Goal: Information Seeking & Learning: Learn about a topic

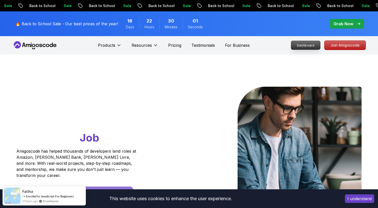
click at [312, 46] on p "Dashboard" at bounding box center [305, 45] width 29 height 9
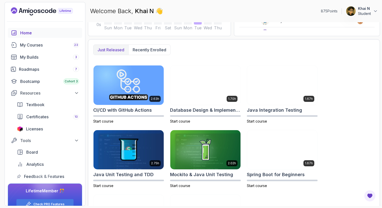
scroll to position [89, 0]
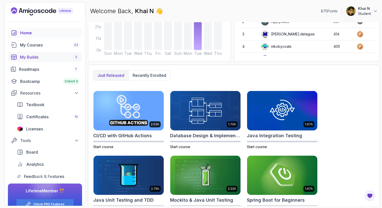
click at [39, 55] on div "My Builds 3" at bounding box center [49, 57] width 59 height 6
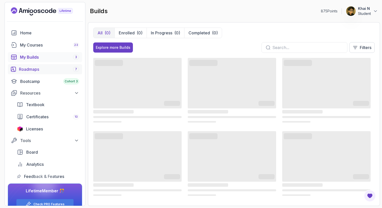
click at [47, 67] on div "Roadmaps 7" at bounding box center [49, 69] width 60 height 6
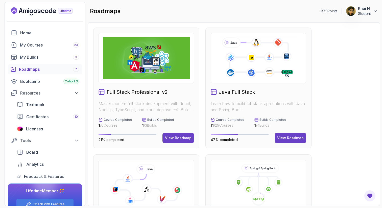
click at [308, 137] on div "Java Full Stack Learn how to build full stack applications with Java and Spring…" at bounding box center [258, 88] width 106 height 121
click at [291, 137] on div "View Roadmap" at bounding box center [290, 137] width 27 height 5
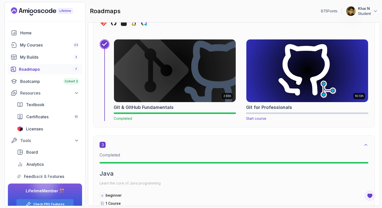
scroll to position [513, 0]
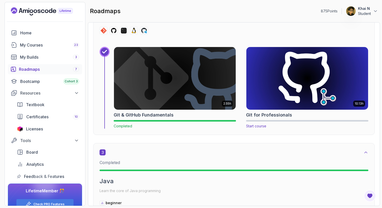
click at [297, 81] on img at bounding box center [307, 78] width 128 height 66
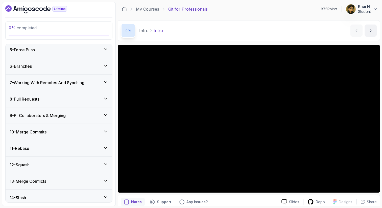
scroll to position [150, 0]
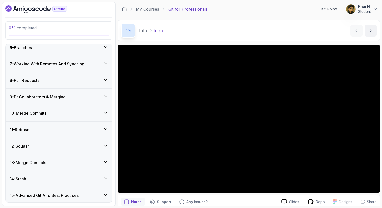
click at [75, 82] on div "8 - Pull Requests" at bounding box center [59, 80] width 99 height 6
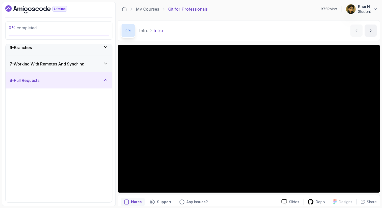
scroll to position [87, 0]
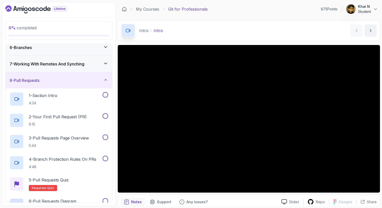
click at [75, 82] on div "8 - Pull Requests" at bounding box center [59, 80] width 99 height 6
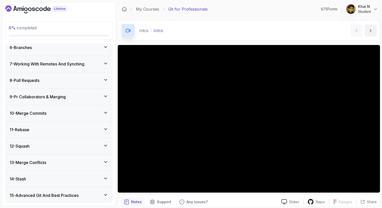
scroll to position [170, 0]
